Goal: Information Seeking & Learning: Learn about a topic

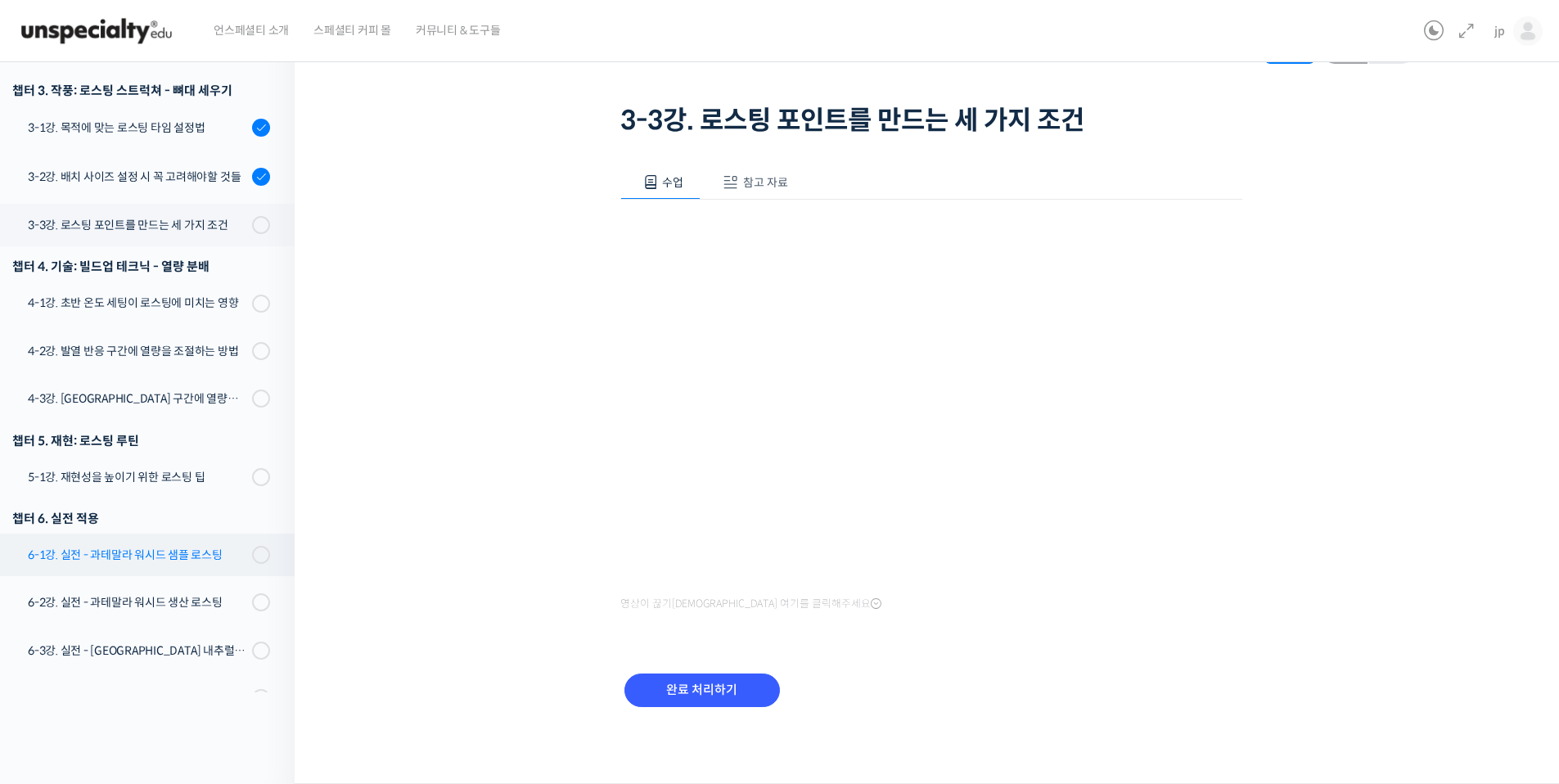
scroll to position [762, 0]
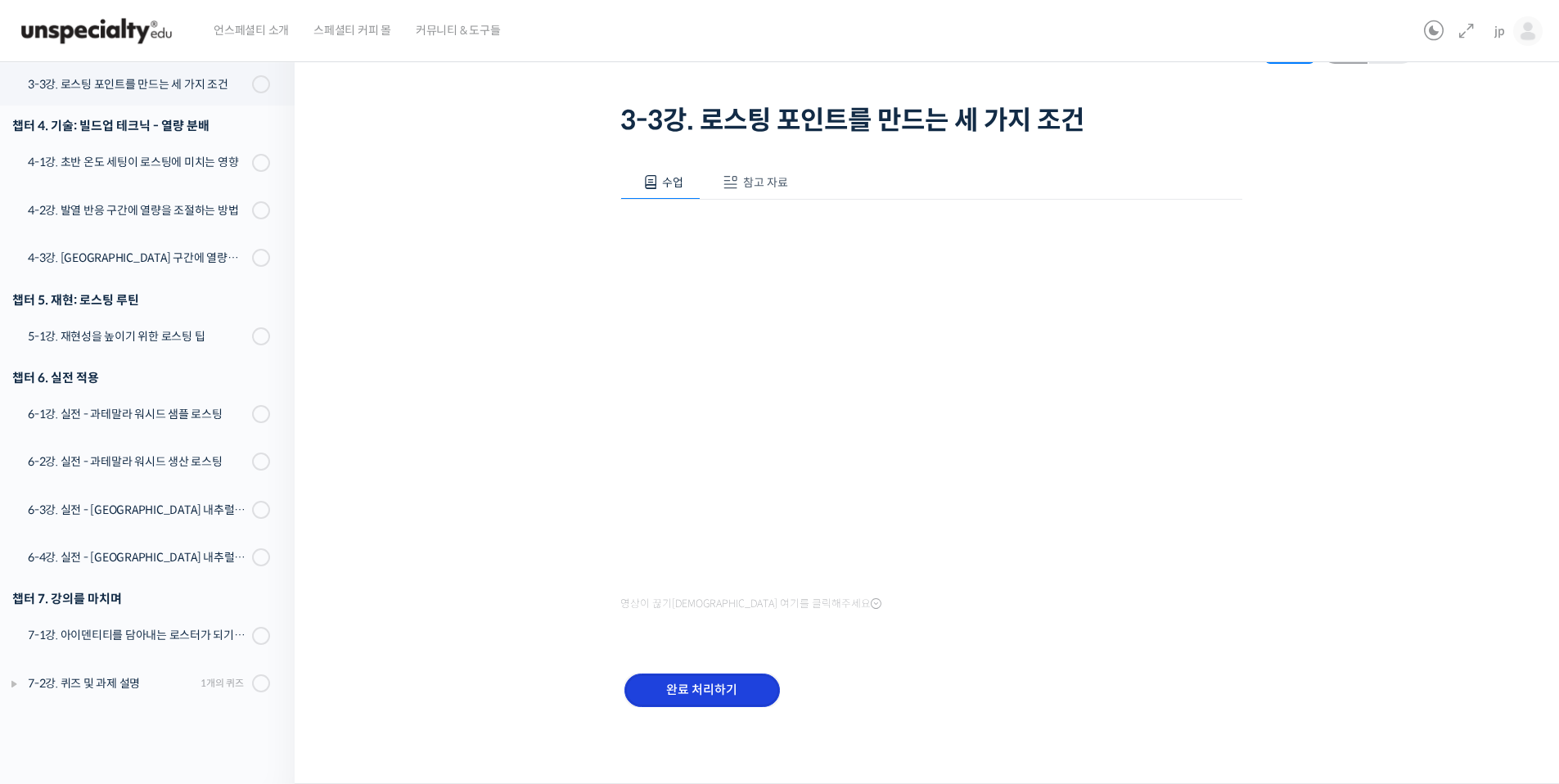
click at [740, 695] on input "완료 처리하기" at bounding box center [702, 690] width 155 height 34
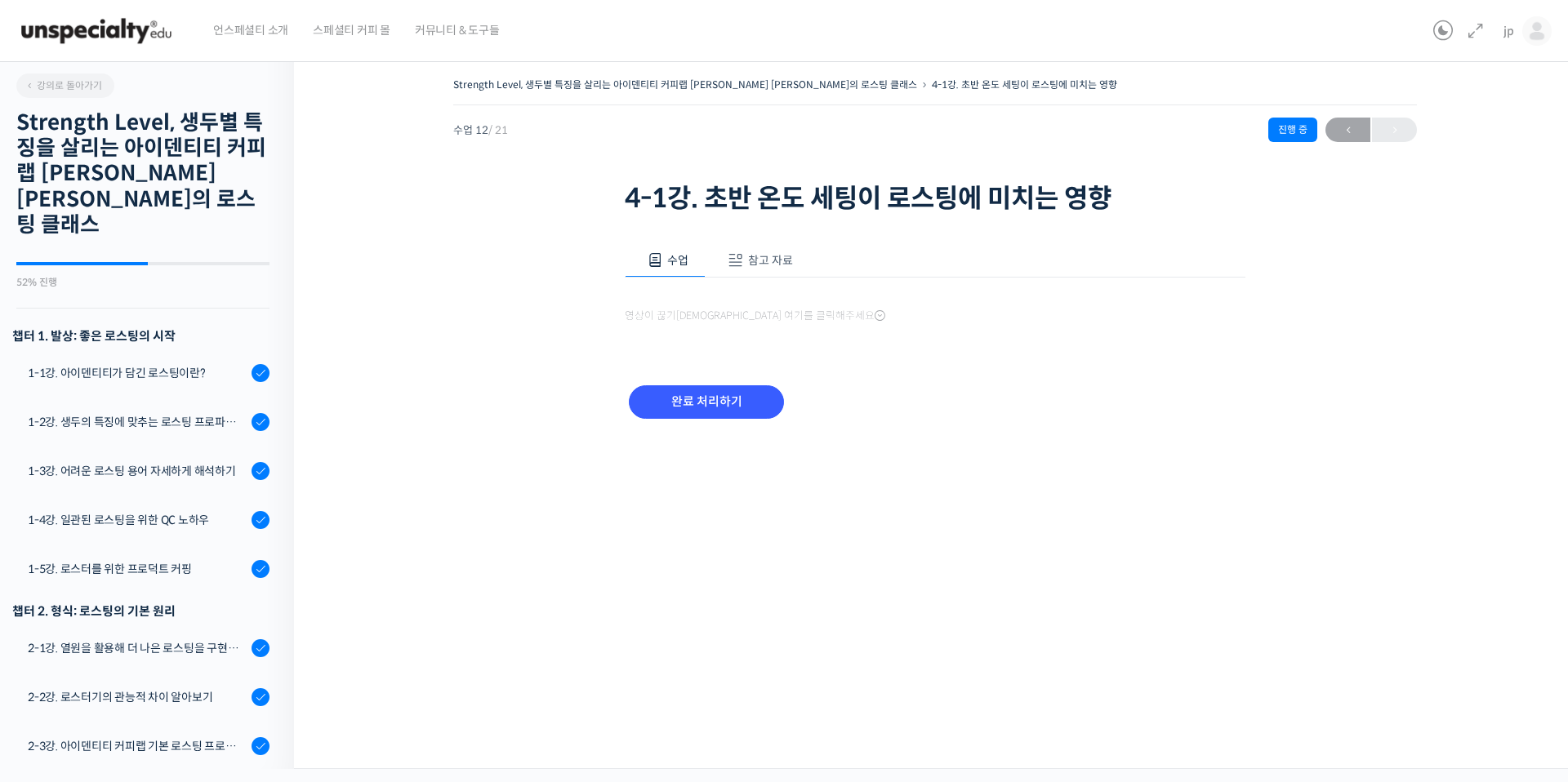
click at [693, 693] on div "Strength Level, 생두별 특징을 살리는 아이덴티티 커피랩 [PERSON_NAME] [PERSON_NAME]의 로스팅 클래스 4-1강…" at bounding box center [934, 409] width 1282 height 720
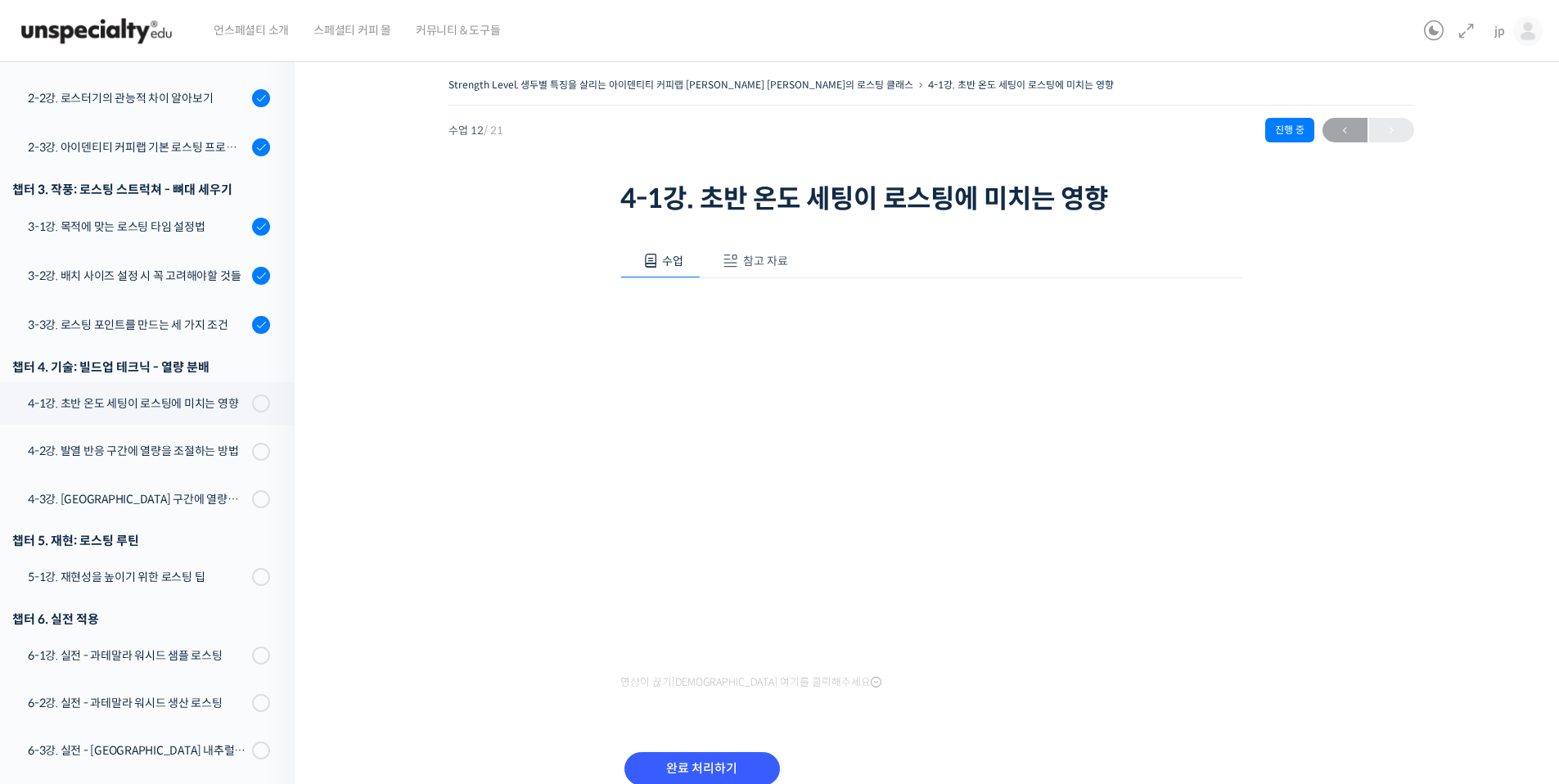
scroll to position [763, 0]
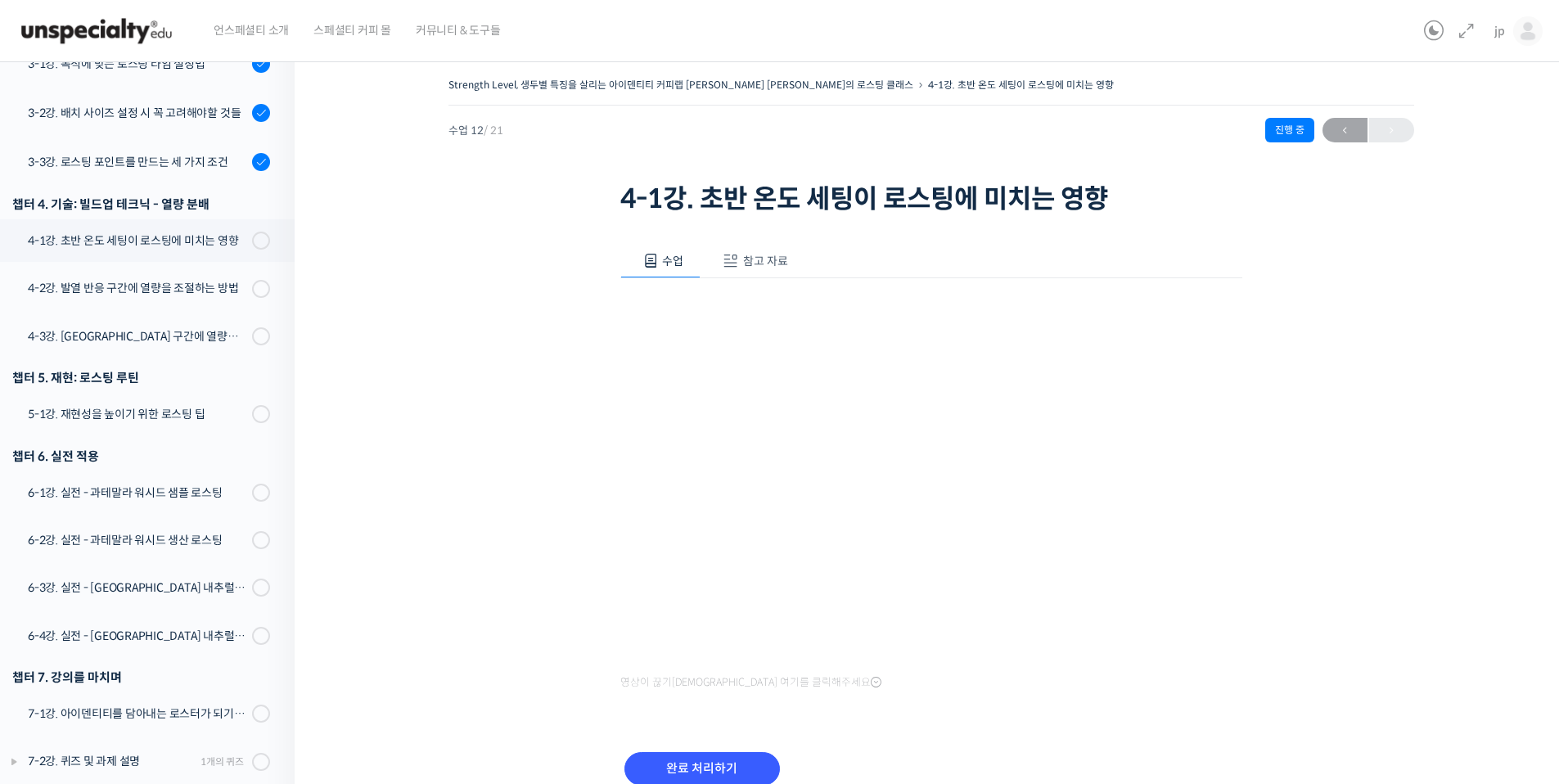
click at [754, 261] on span "참고 자료" at bounding box center [765, 260] width 45 height 15
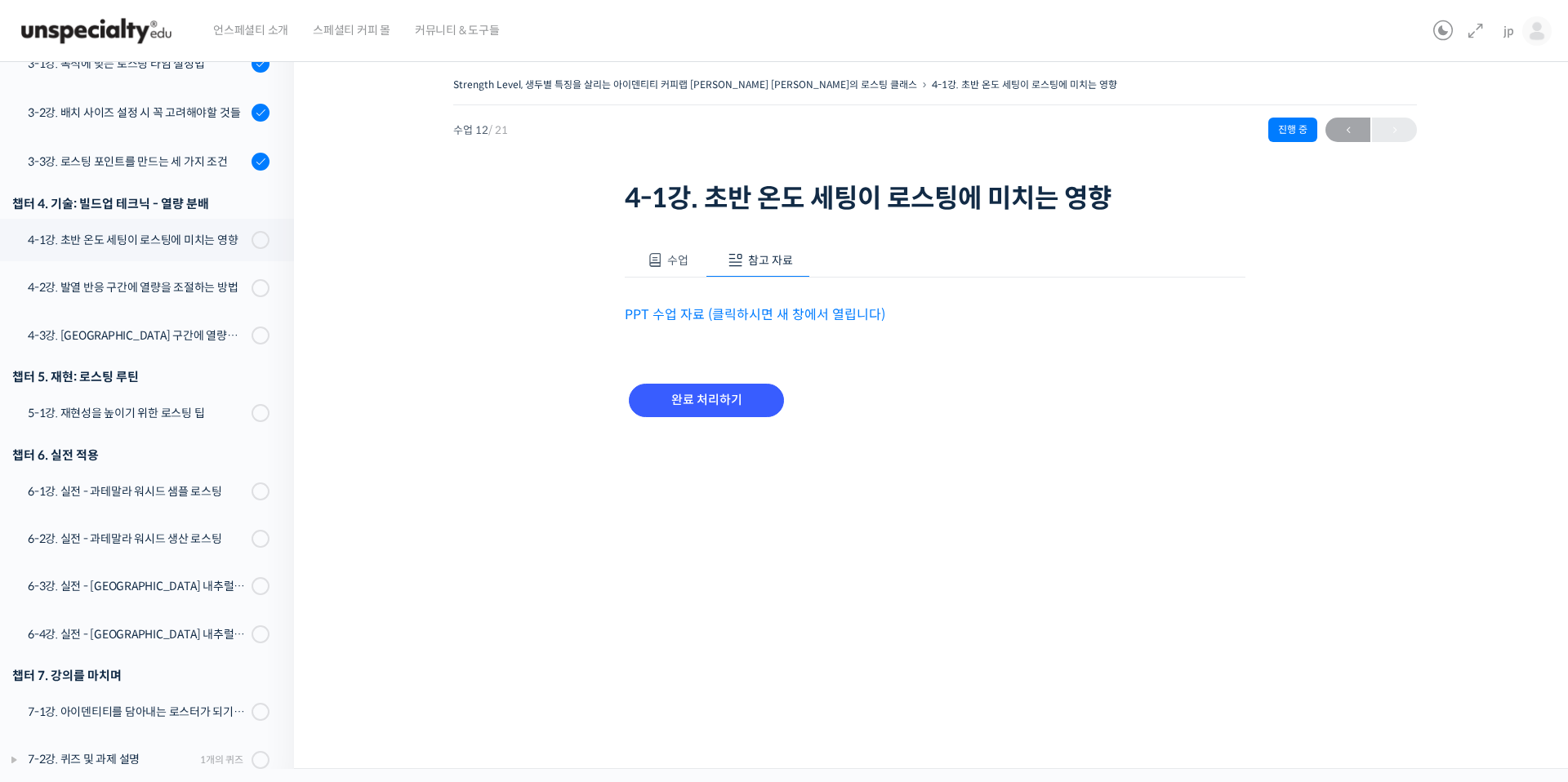
click at [772, 313] on link "PPT 수업 자료 (클릭하시면 새 창에서 열립니다)" at bounding box center [755, 315] width 260 height 17
click at [673, 258] on span "수업" at bounding box center [677, 260] width 21 height 15
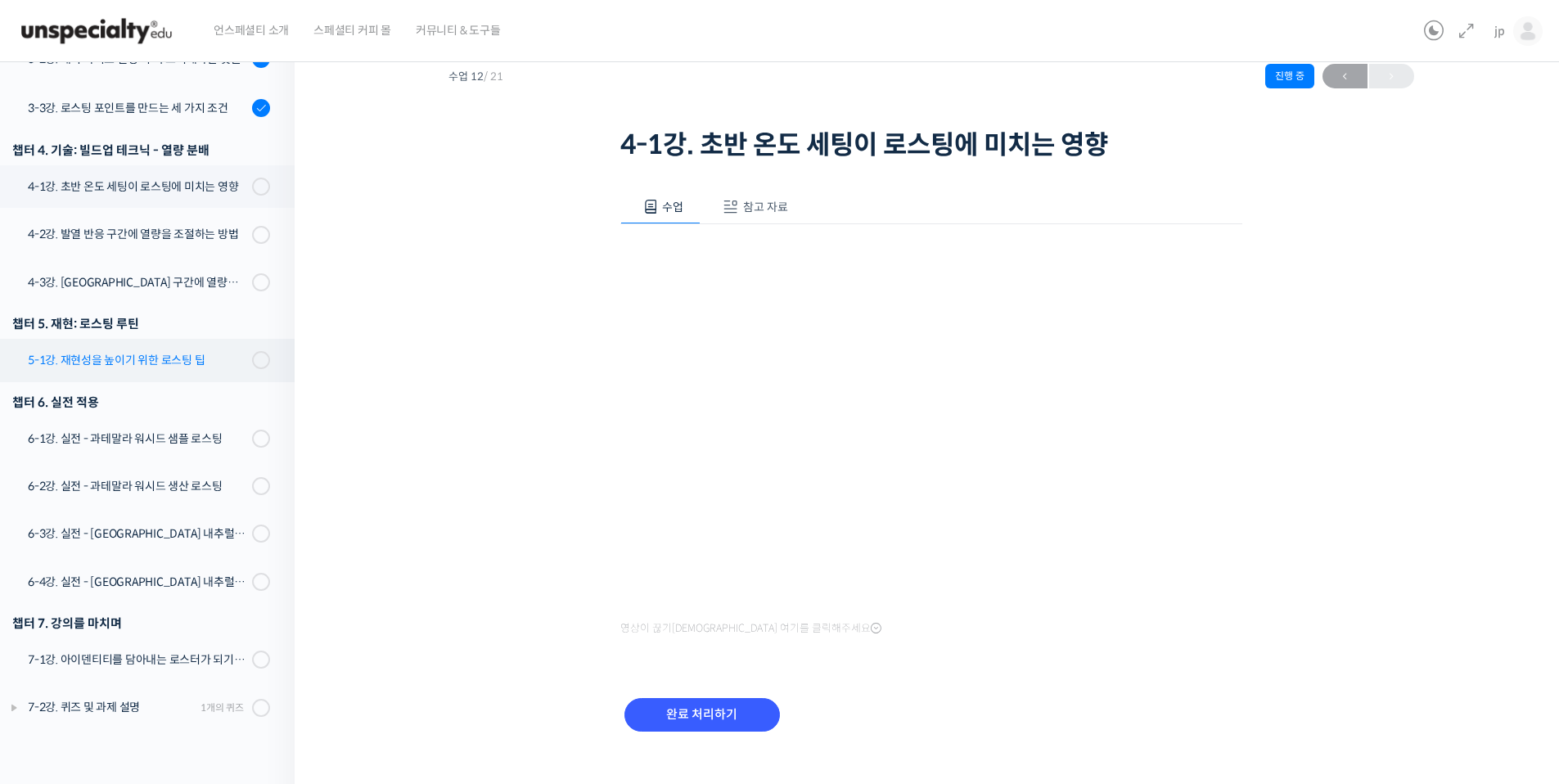
scroll to position [78, 0]
